Goal: Navigation & Orientation: Find specific page/section

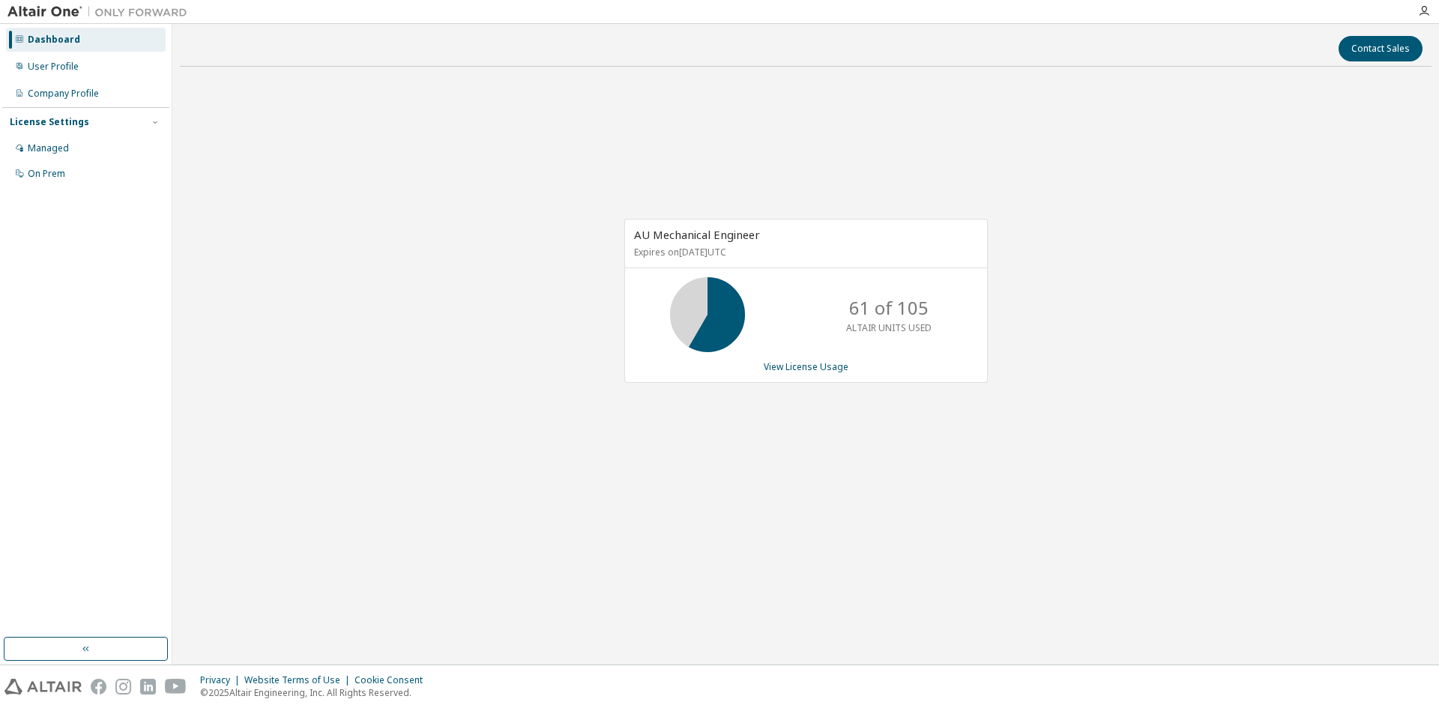
click at [303, 22] on div at bounding box center [802, 11] width 1214 height 23
